Goal: Information Seeking & Learning: Learn about a topic

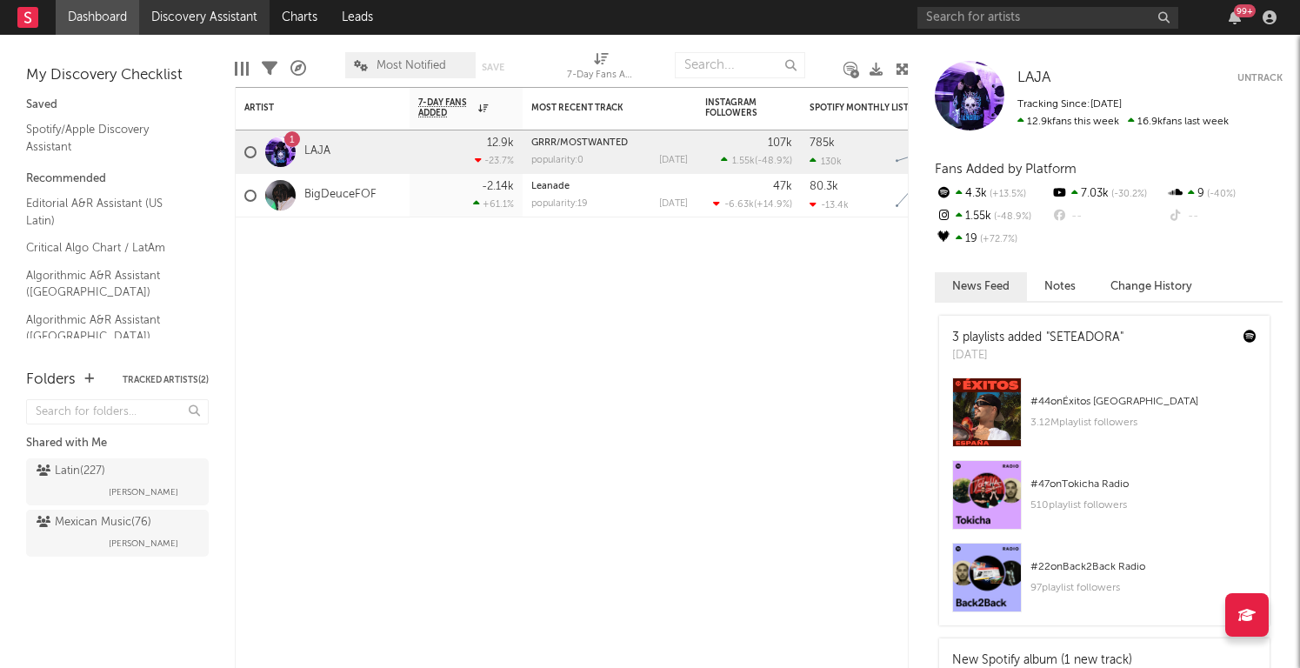
click at [217, 15] on link "Discovery Assistant" at bounding box center [204, 17] width 130 height 35
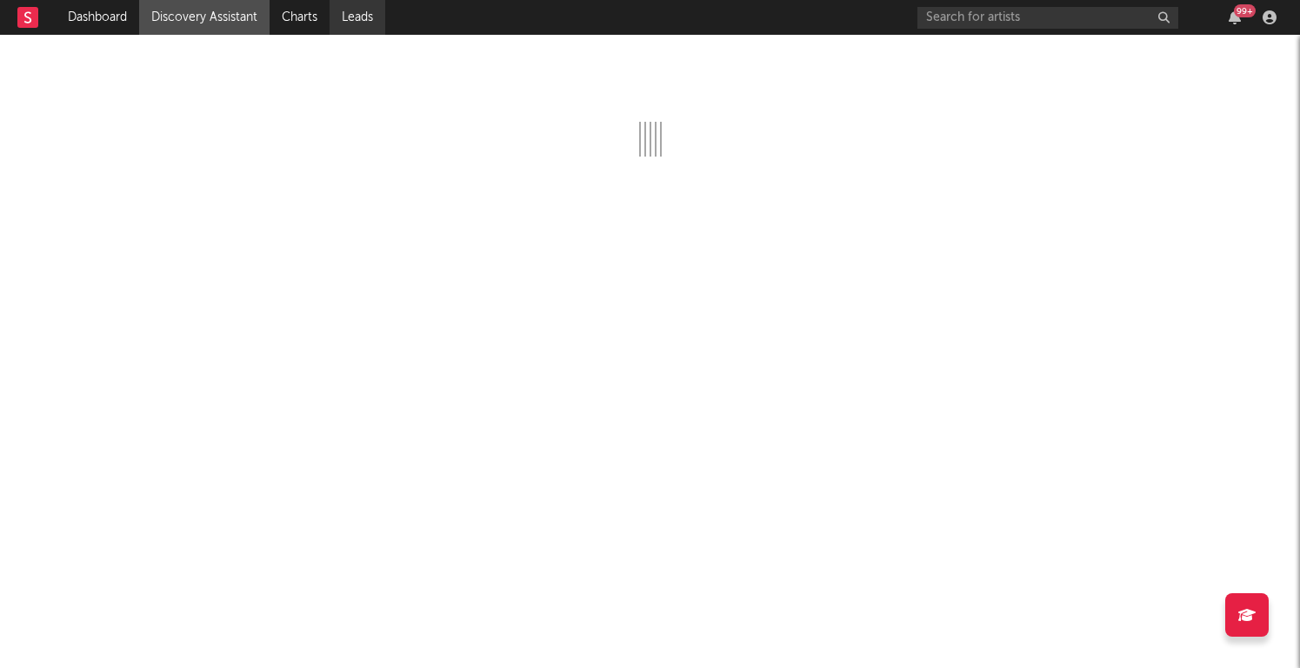
click at [362, 18] on link "Leads" at bounding box center [358, 17] width 56 height 35
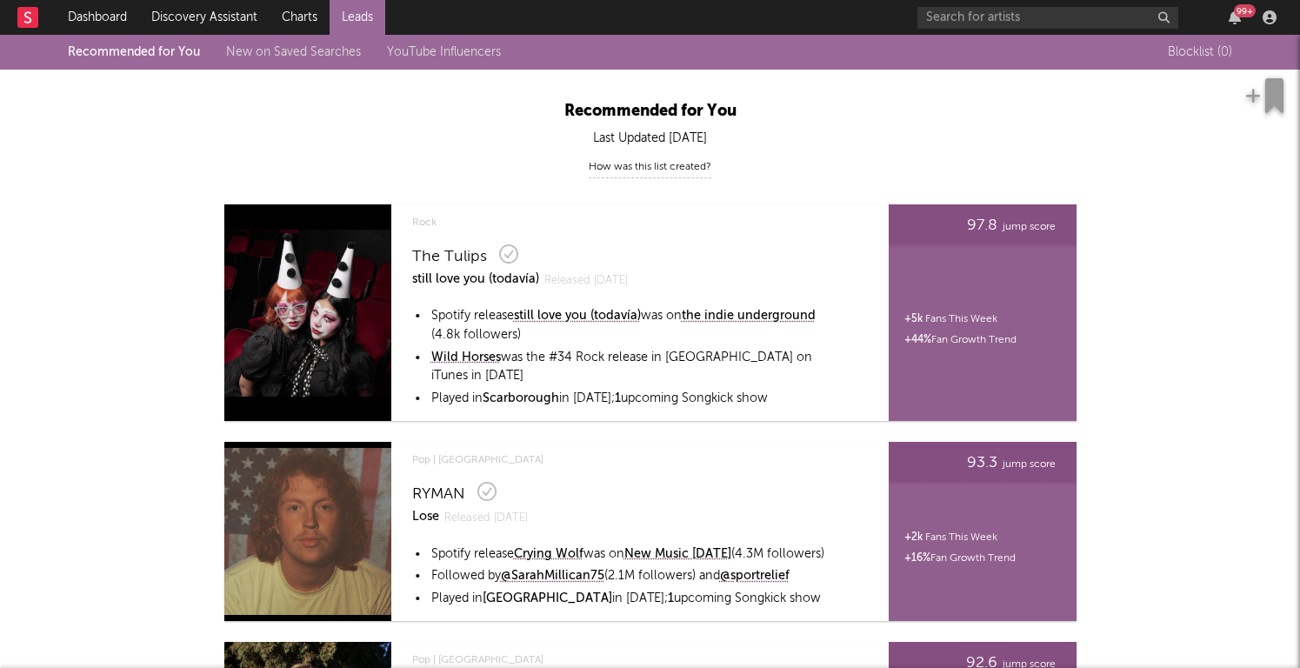
click at [291, 50] on link "New on Saved Searches" at bounding box center [293, 52] width 135 height 12
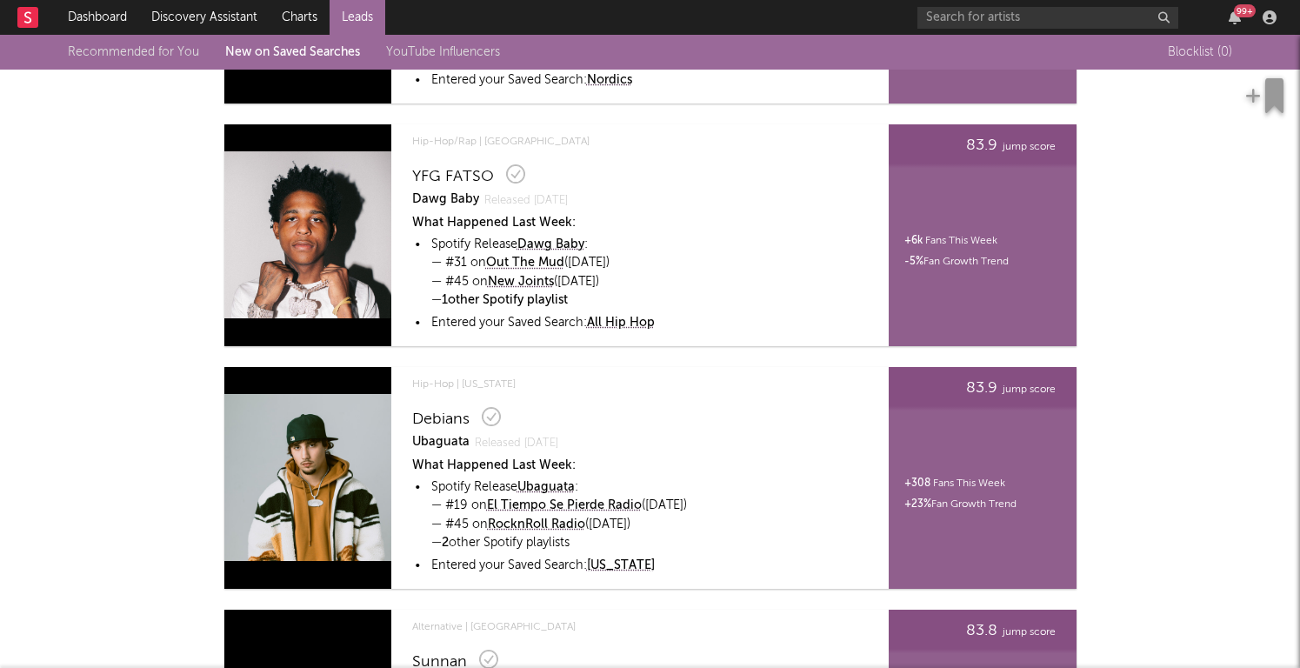
scroll to position [1104, 0]
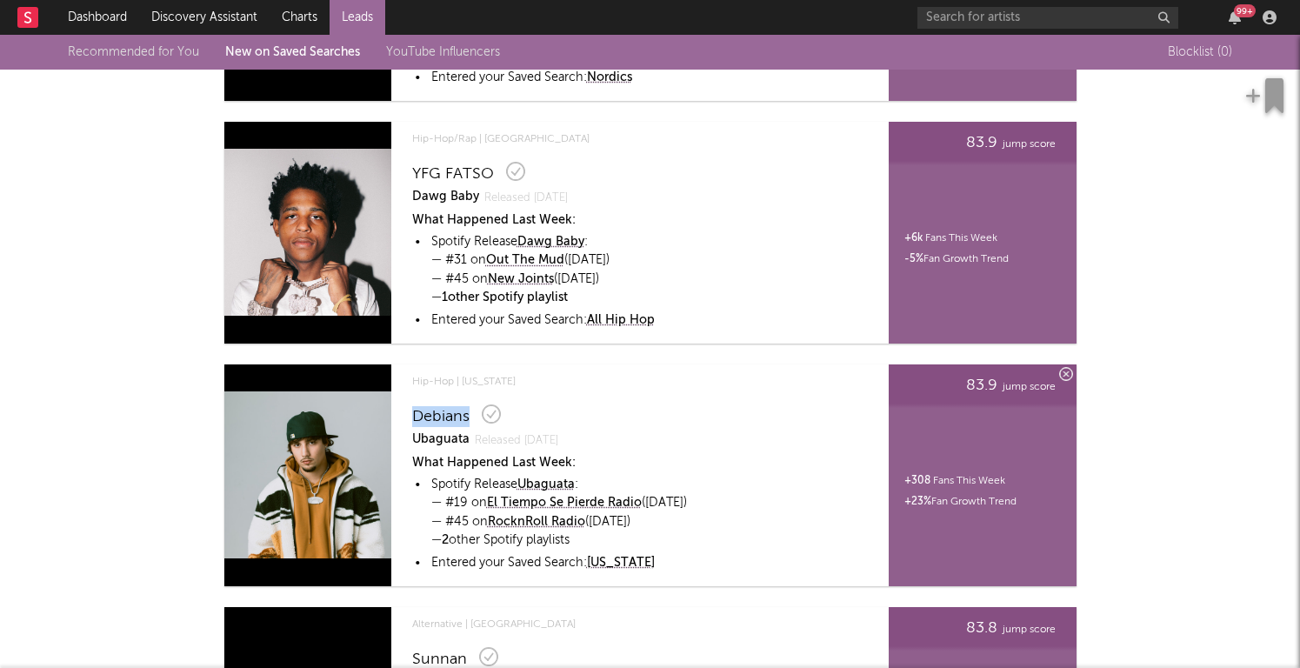
copy div "Debians"
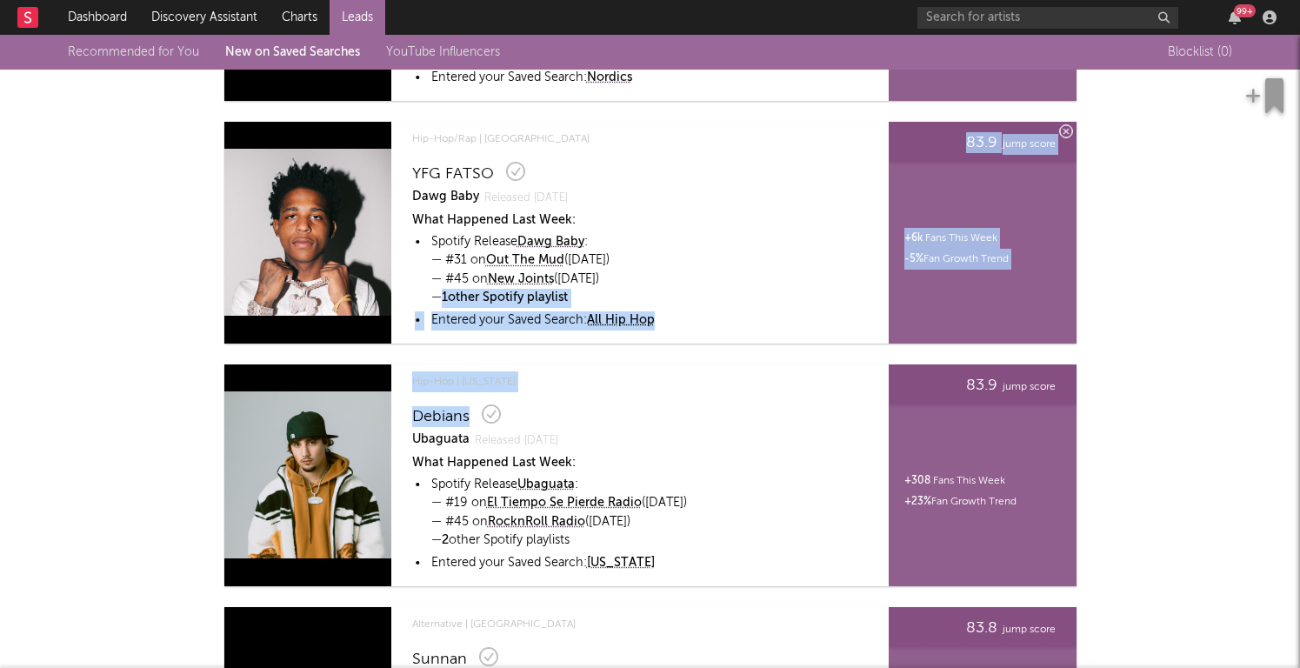
drag, startPoint x: 472, startPoint y: 413, endPoint x: 434, endPoint y: 303, distance: 116.1
click at [434, 303] on div "Country | United States The Creekers Tennessee Released Apr 11 What Happened La…" at bounding box center [650, 519] width 852 height 2497
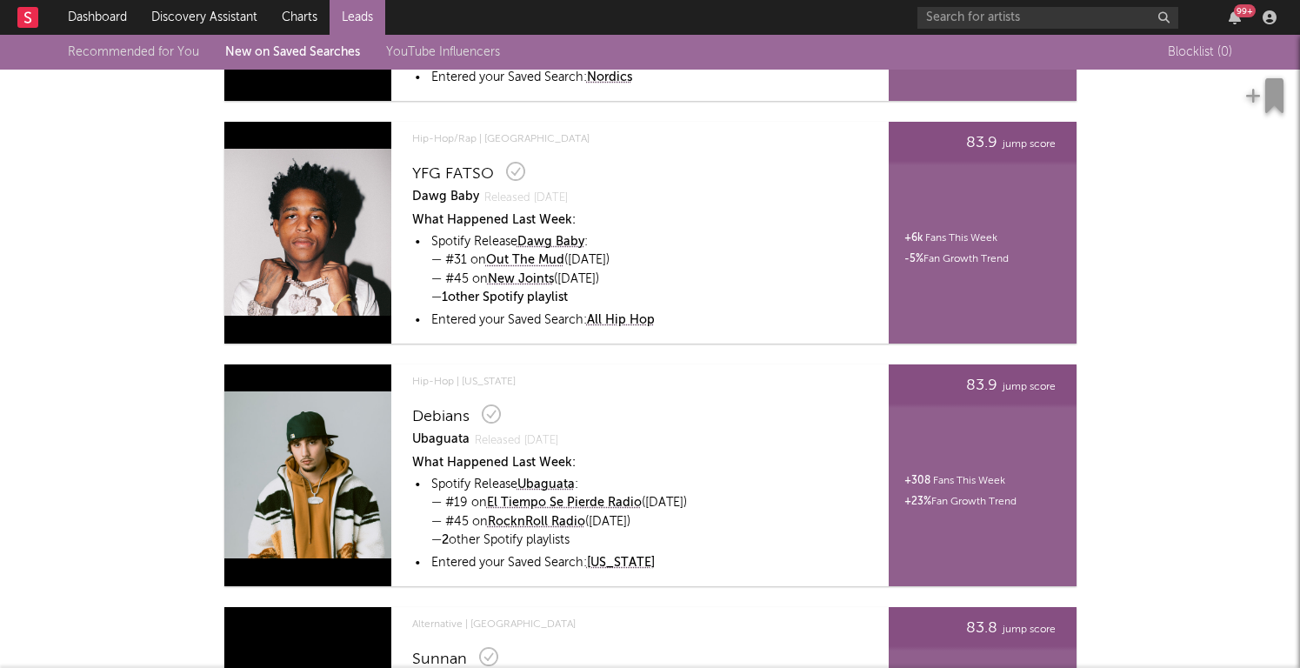
click at [182, 337] on div "Country | United States The Creekers Tennessee Released Apr 11 What Happened La…" at bounding box center [650, 519] width 957 height 2497
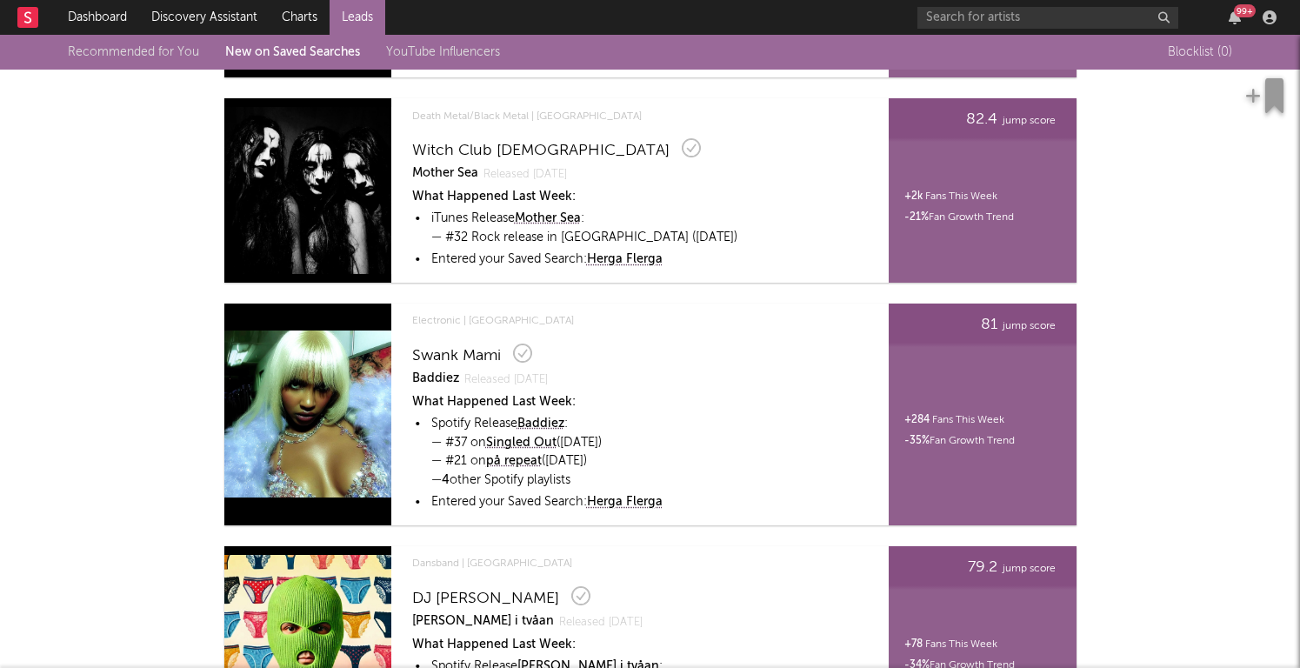
scroll to position [2144, 0]
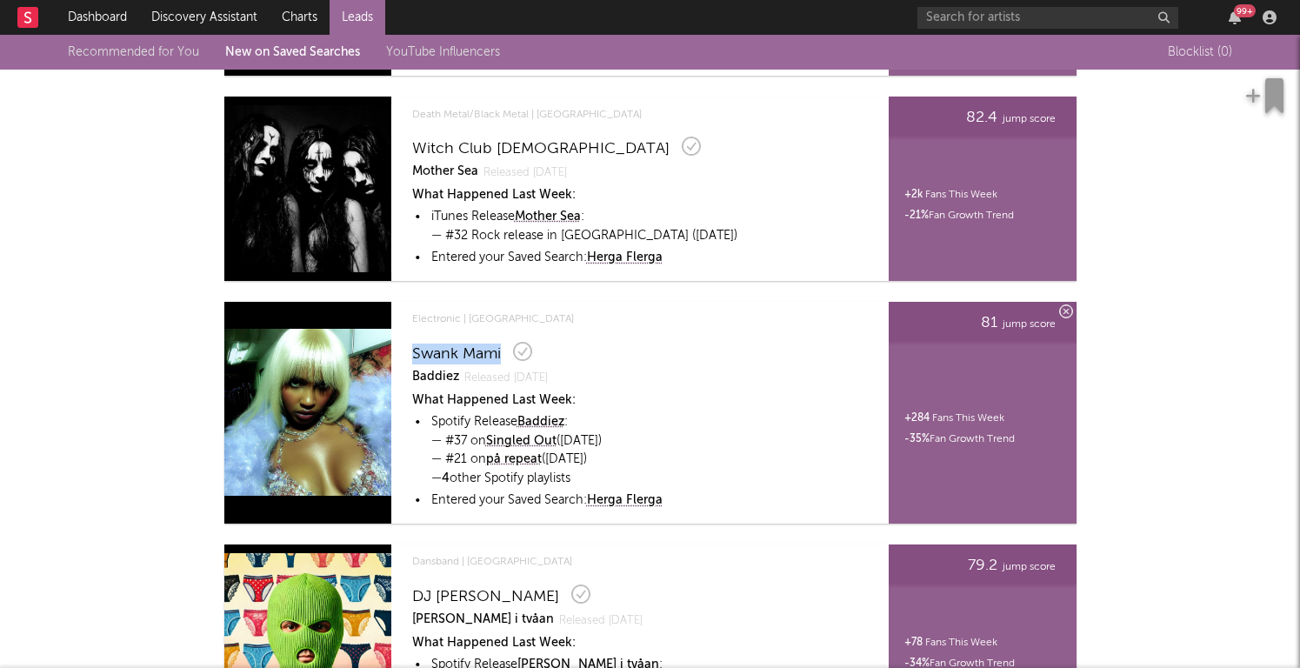
copy div "Swank Mami"
drag, startPoint x: 406, startPoint y: 354, endPoint x: 501, endPoint y: 352, distance: 94.8
click at [501, 352] on div "Electronic | Norway Swank Mami Baddiez Released Jul 29 What Happened Last Week:…" at bounding box center [626, 413] width 449 height 222
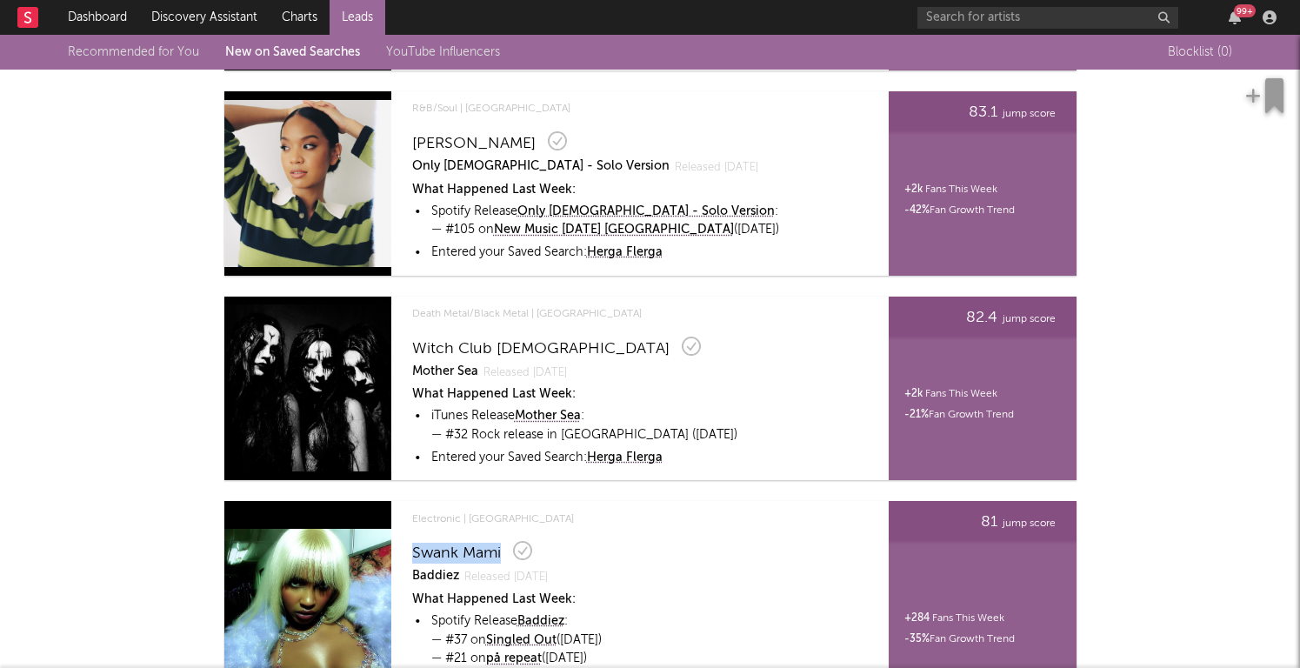
scroll to position [2076, 0]
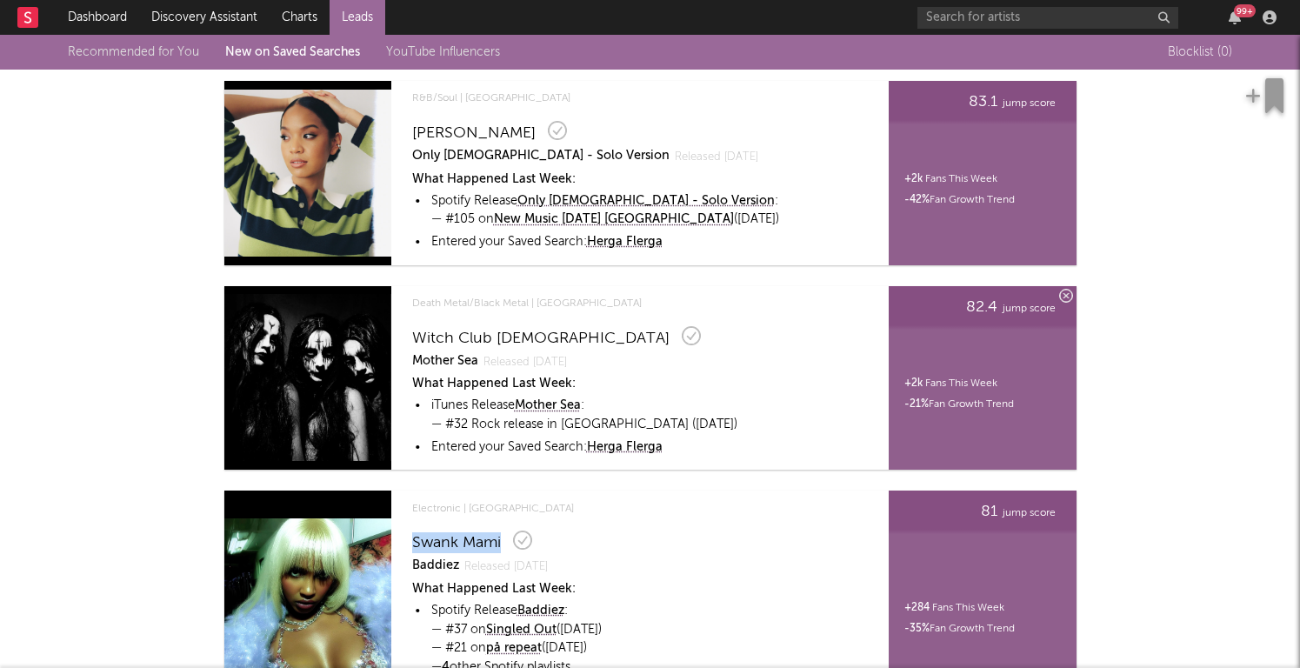
drag, startPoint x: 542, startPoint y: 337, endPoint x: 416, endPoint y: 335, distance: 126.1
click at [416, 335] on div "Witch Club Satan" at bounding box center [628, 336] width 433 height 26
copy div "Witch Club Satan"
drag, startPoint x: 408, startPoint y: 335, endPoint x: 531, endPoint y: 339, distance: 123.6
click at [531, 339] on div "Death Metal/Black Metal | Norway Witch Club Satan Mother Sea Released Mar 8 Wha…" at bounding box center [626, 378] width 449 height 184
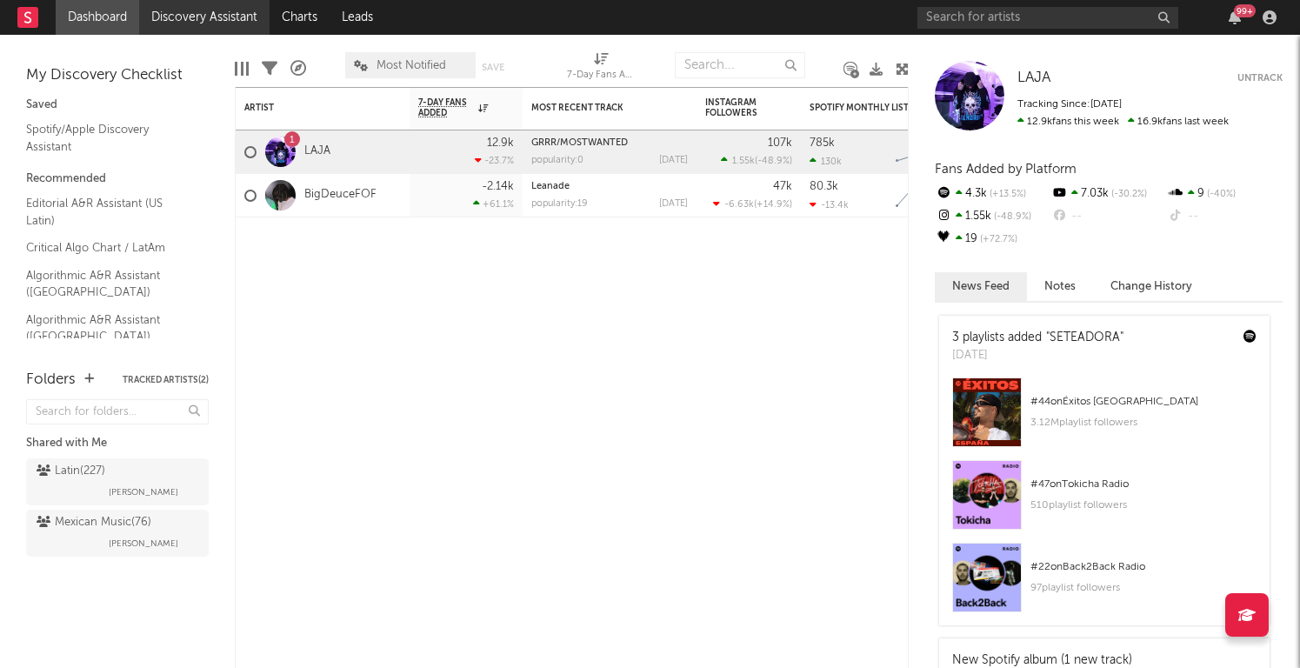
click at [206, 10] on link "Discovery Assistant" at bounding box center [204, 17] width 130 height 35
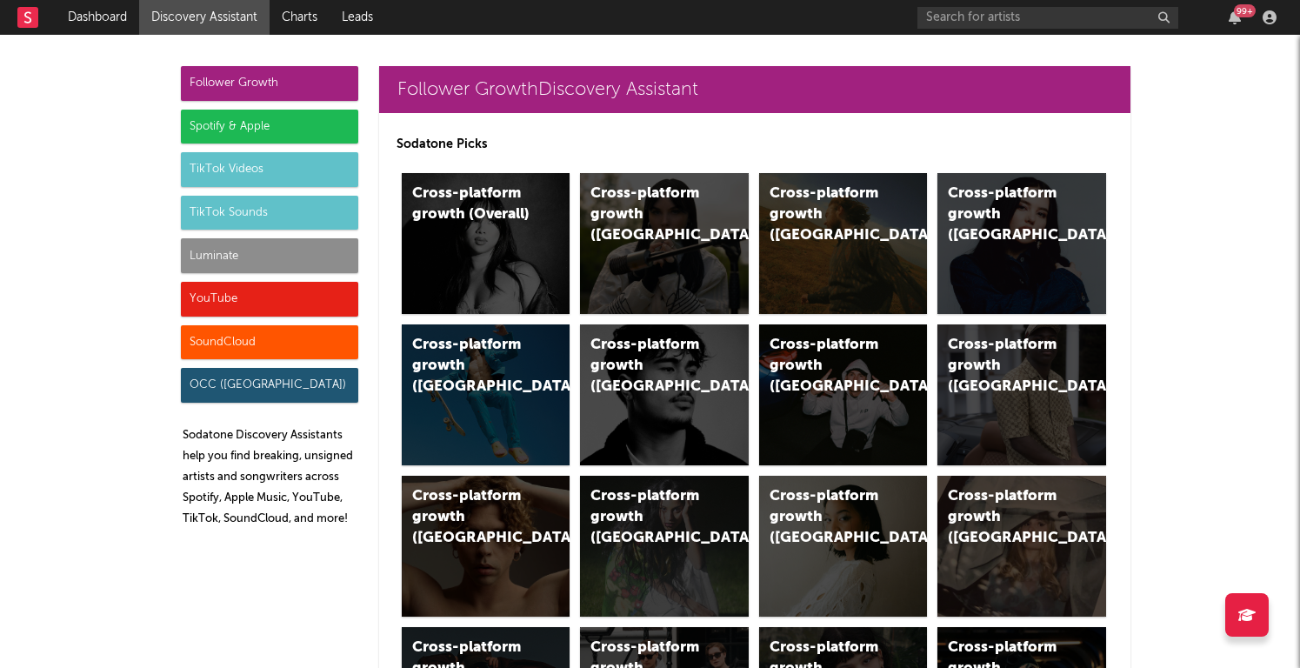
click at [220, 255] on div "Luminate" at bounding box center [269, 255] width 177 height 35
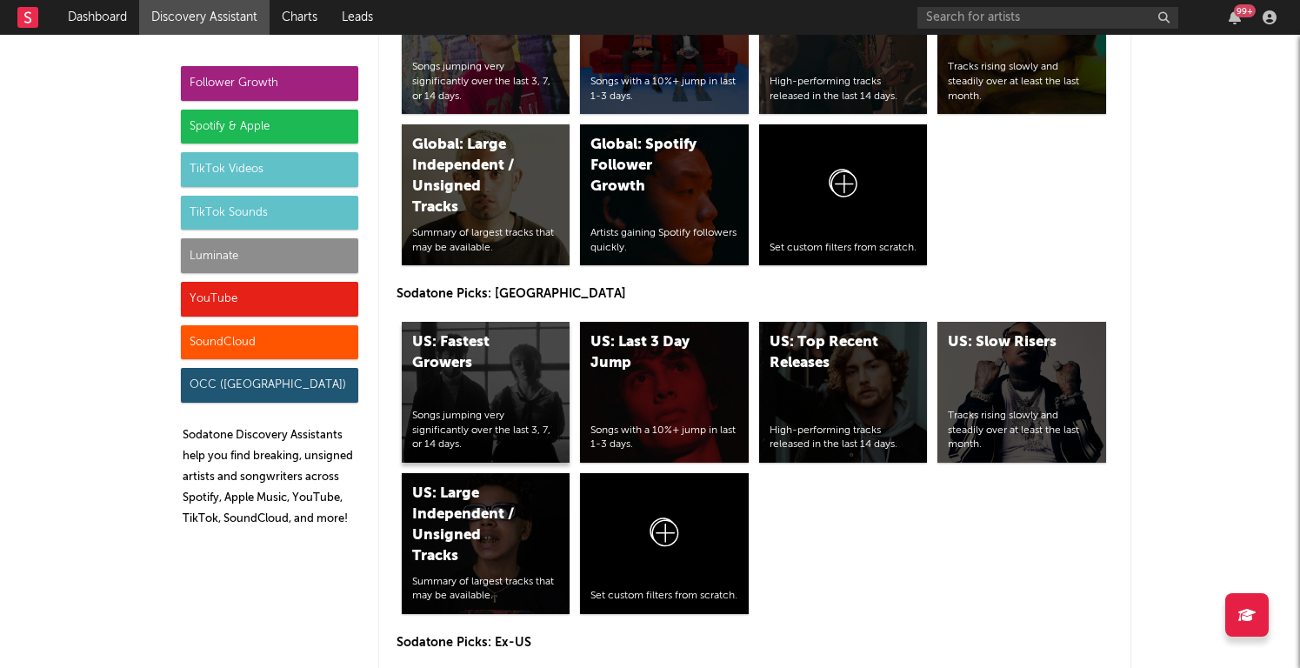
scroll to position [8347, 0]
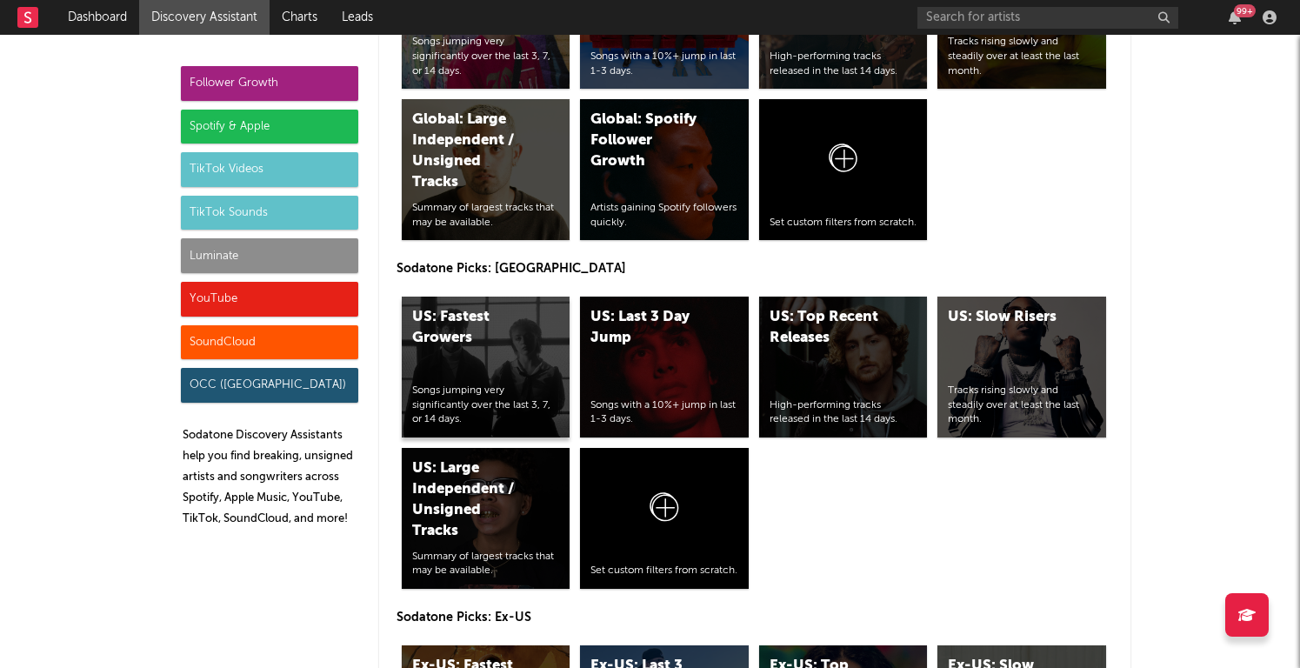
click at [501, 345] on div "US: Fastest Growers" at bounding box center [471, 328] width 118 height 42
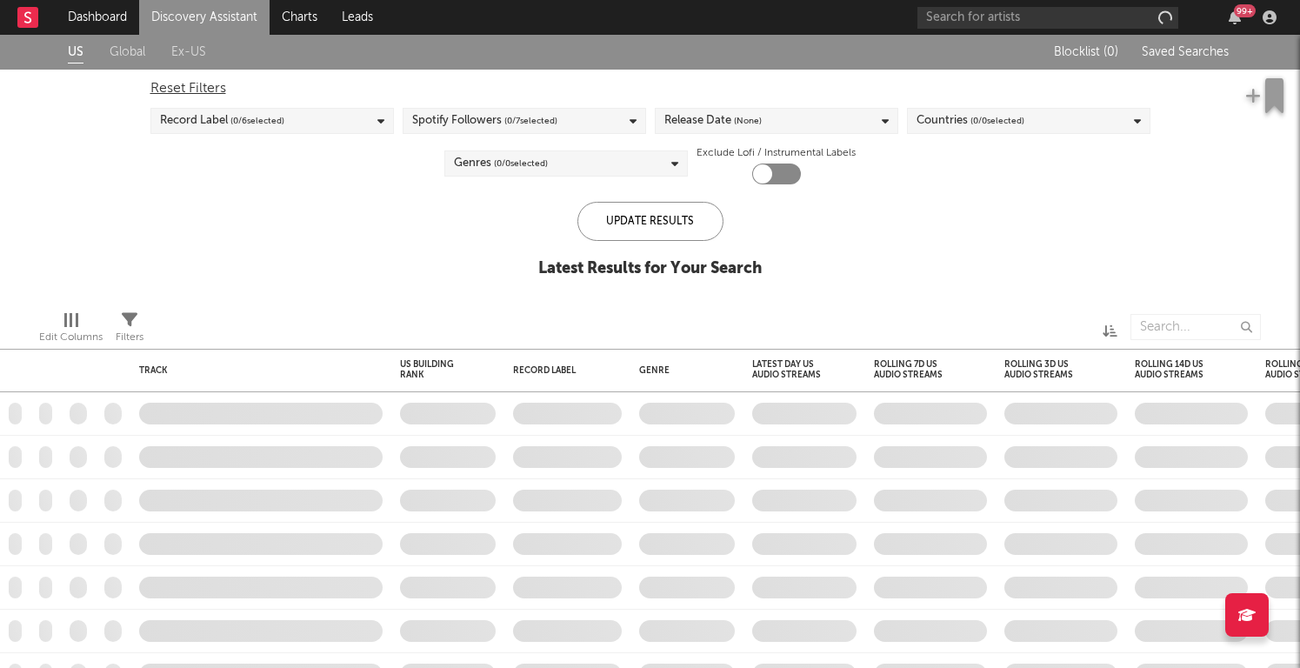
checkbox input "true"
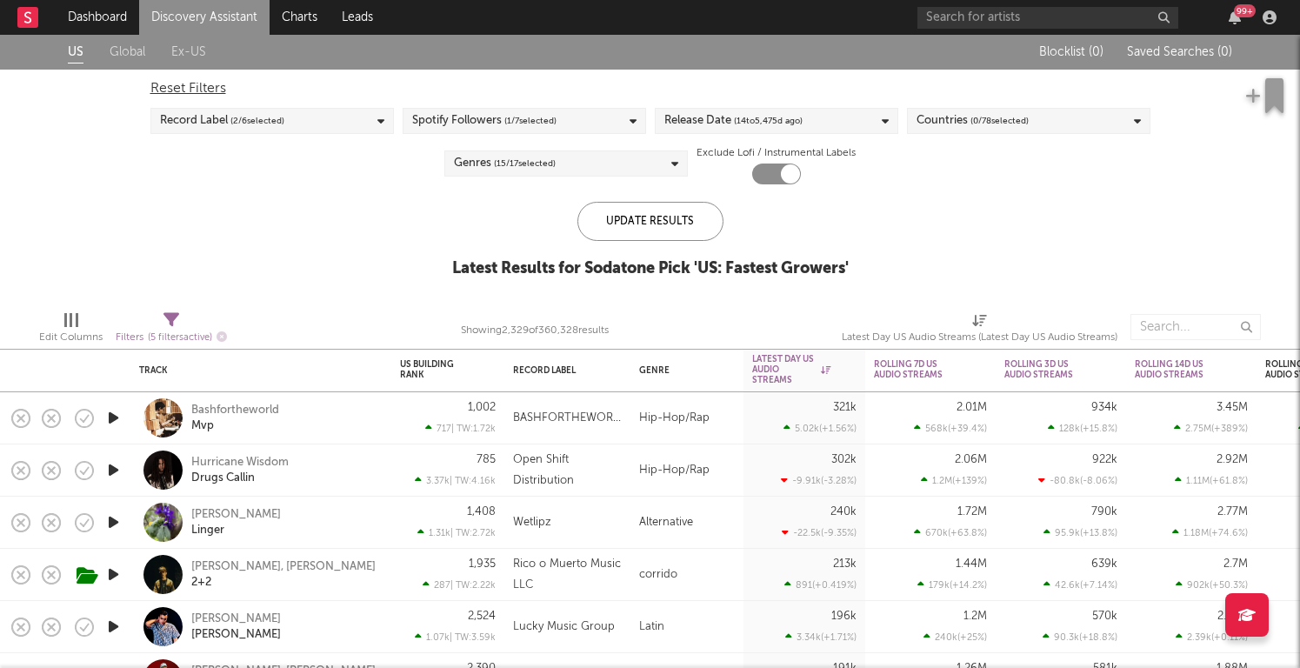
click at [215, 24] on link "Discovery Assistant" at bounding box center [204, 17] width 130 height 35
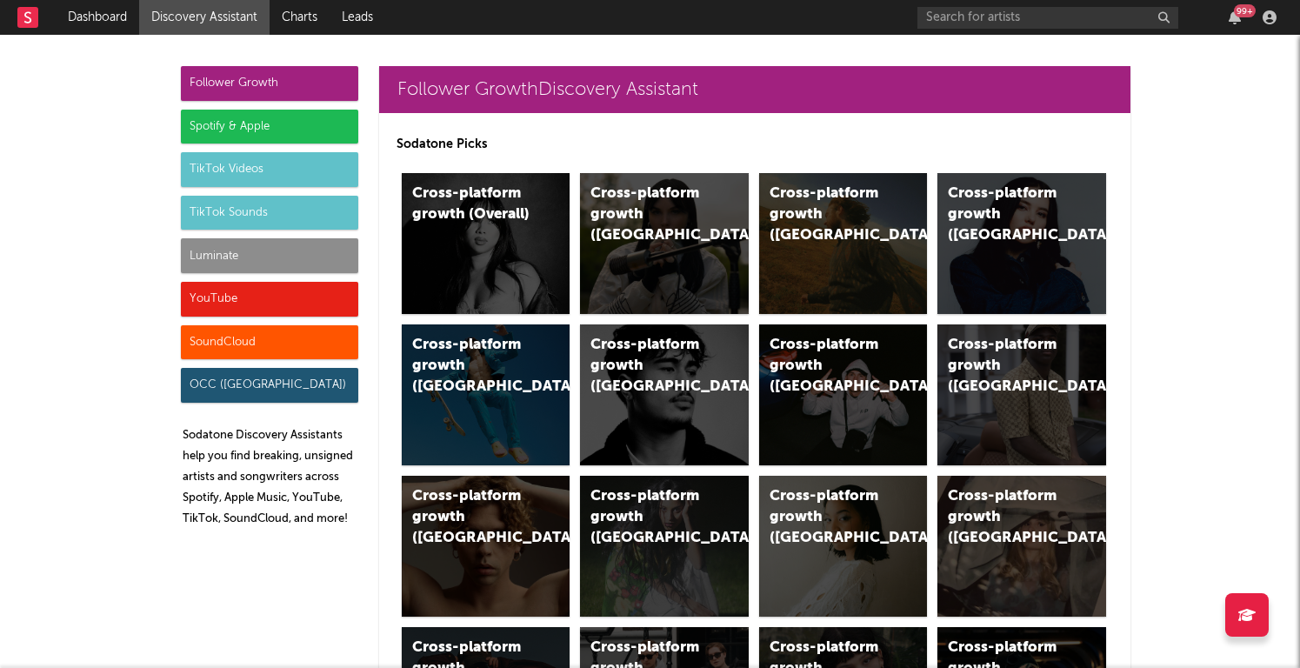
click at [197, 129] on div "Spotify & Apple" at bounding box center [269, 127] width 177 height 35
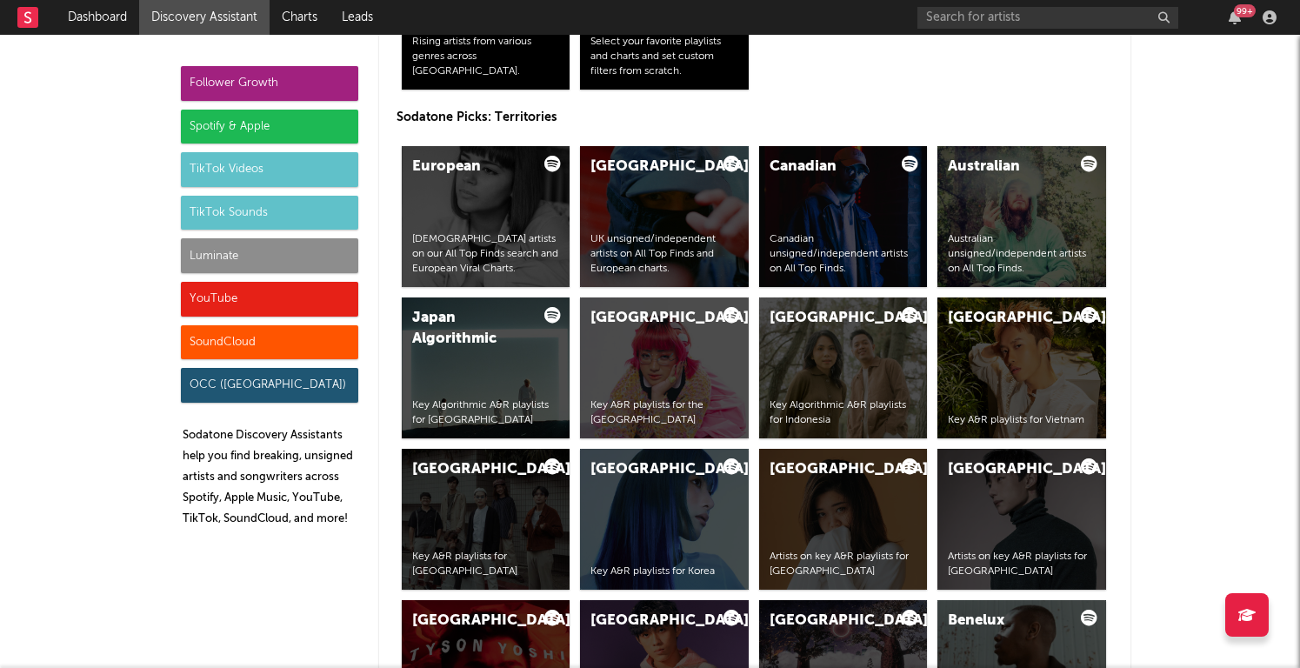
scroll to position [3021, 0]
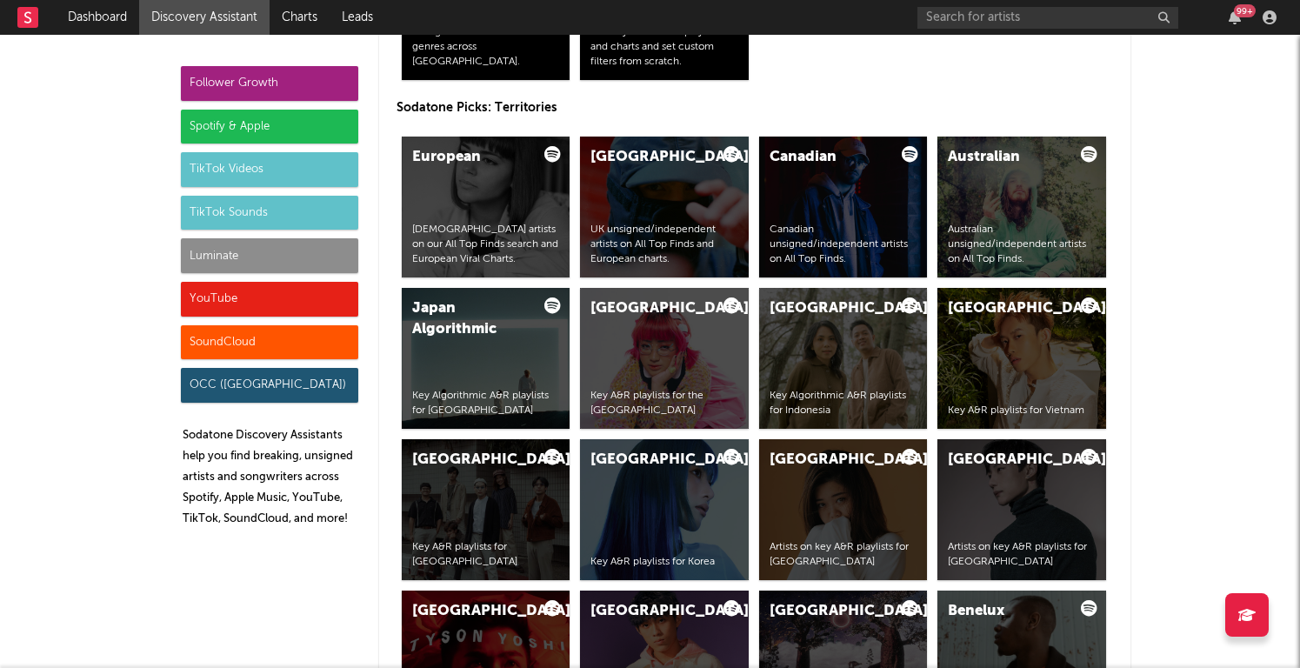
click at [238, 273] on div "Follower Growth Spotify & Apple TikTok Videos TikTok Sounds Luminate YouTube So…" at bounding box center [269, 303] width 177 height 475
click at [238, 265] on div "Luminate" at bounding box center [269, 255] width 177 height 35
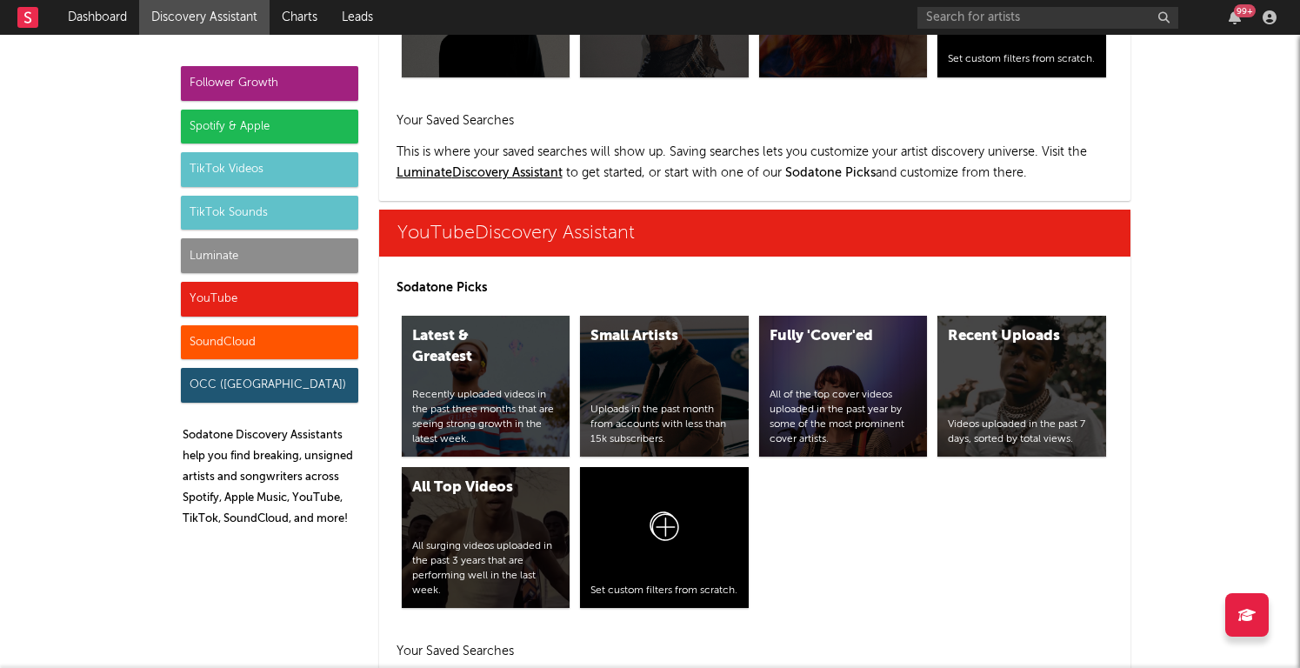
scroll to position [10162, 0]
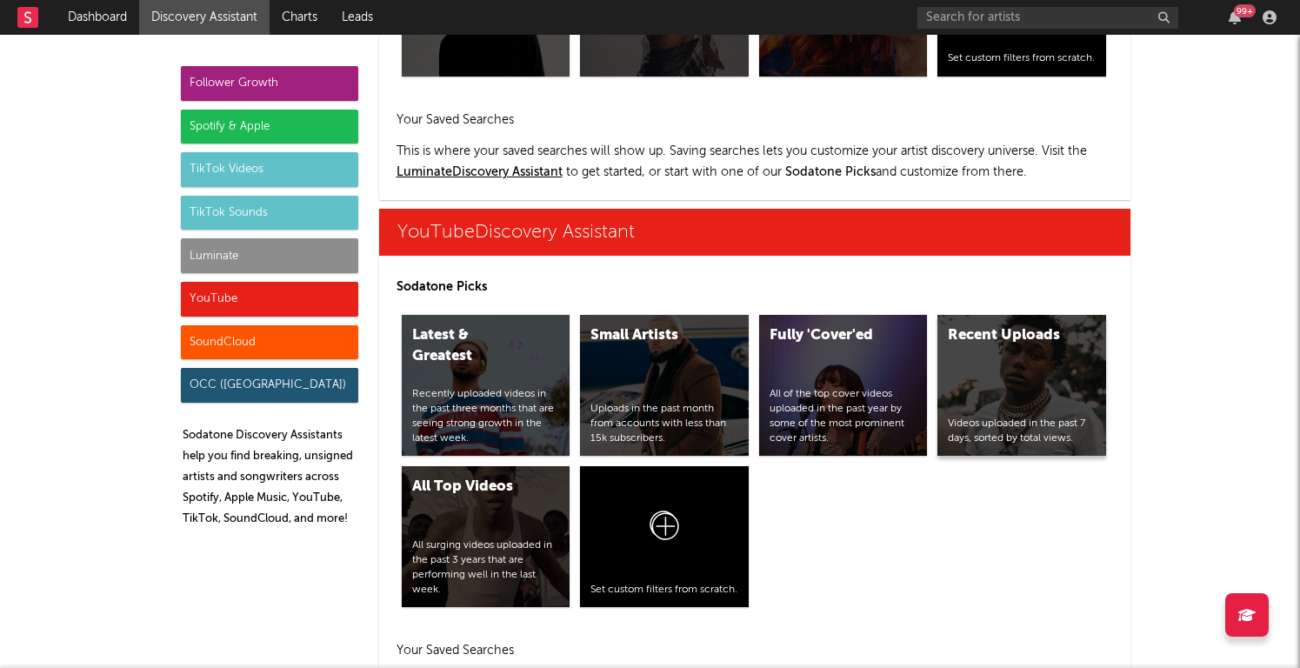
click at [961, 359] on div "Recent Uploads Videos uploaded in the past 7 days, sorted by total views." at bounding box center [1021, 385] width 169 height 141
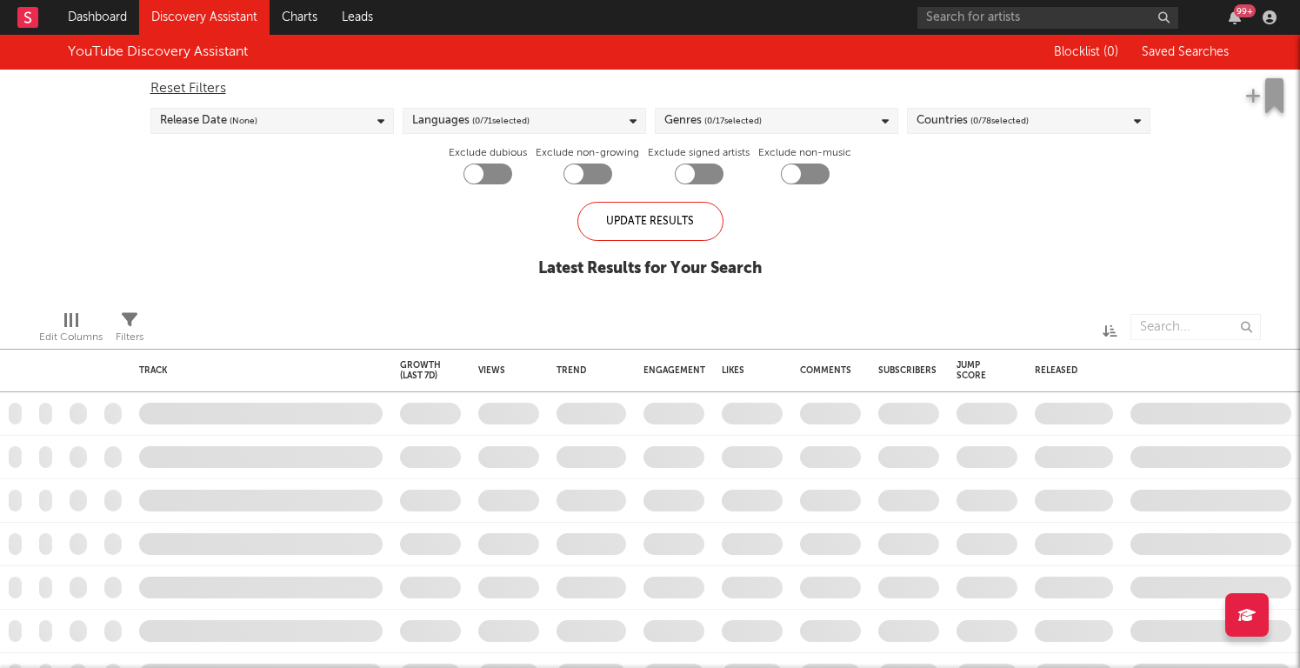
checkbox input "true"
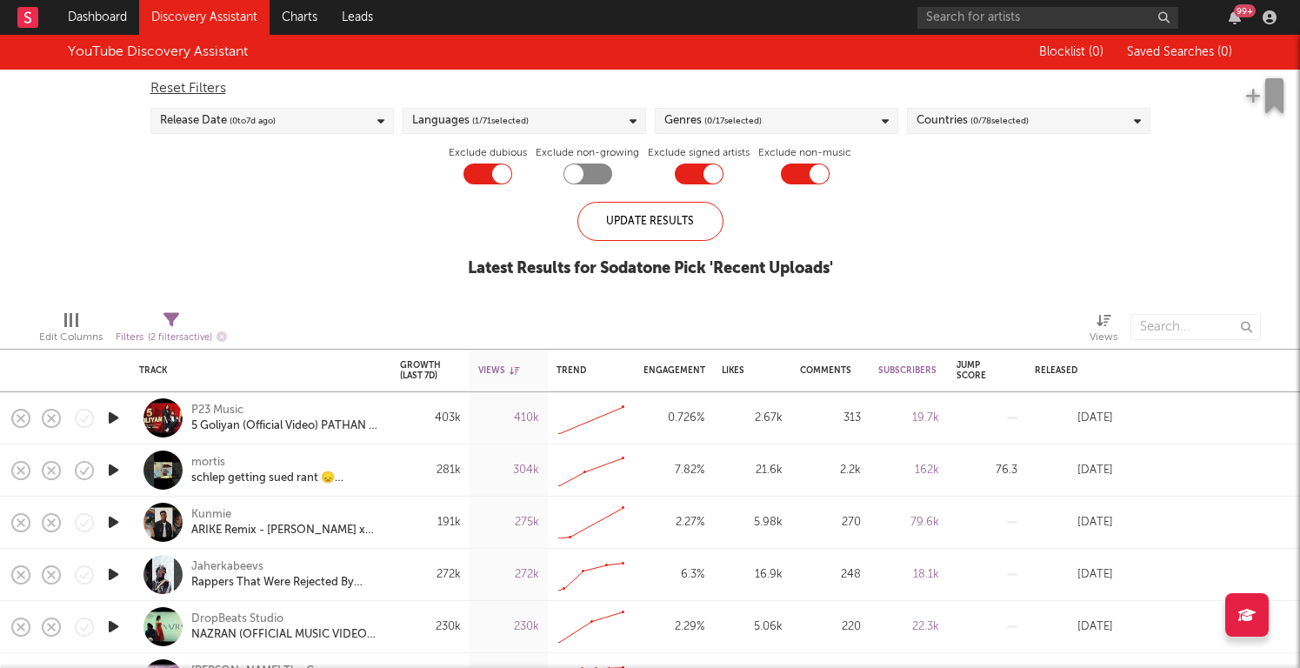
click at [242, 15] on link "Discovery Assistant" at bounding box center [204, 17] width 130 height 35
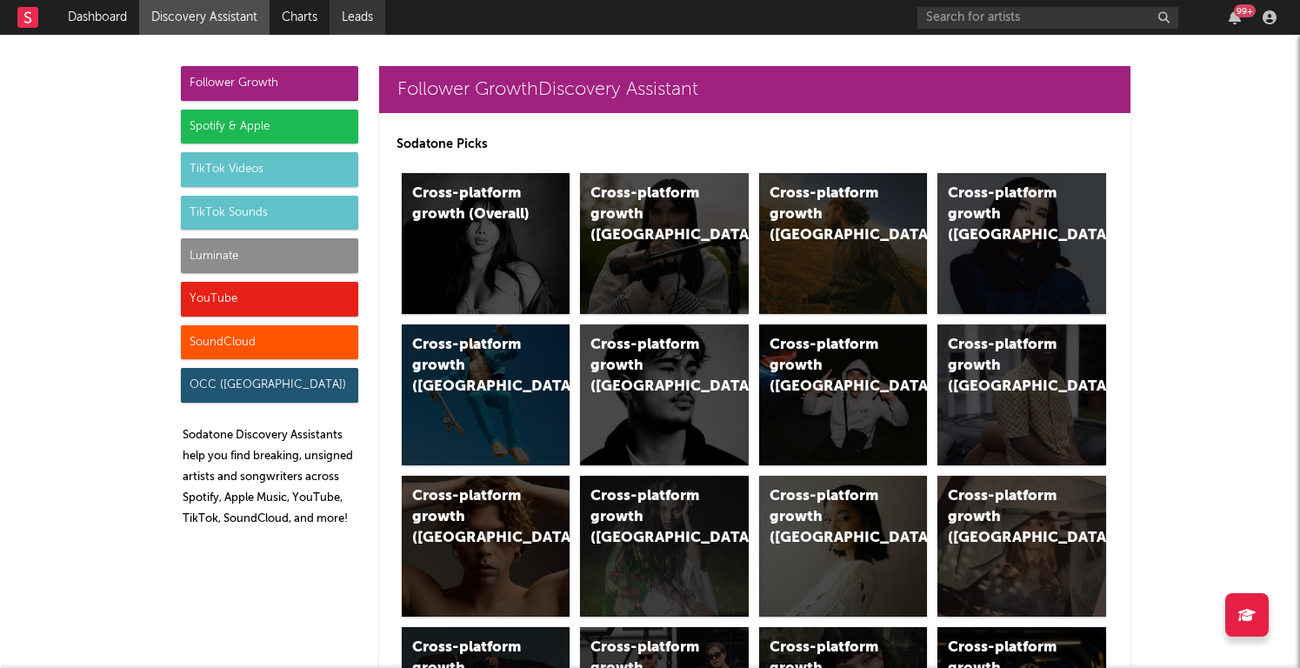
click at [361, 10] on link "Leads" at bounding box center [358, 17] width 56 height 35
